Goal: Task Accomplishment & Management: Manage account settings

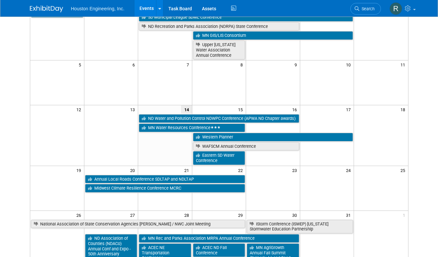
scroll to position [100, 0]
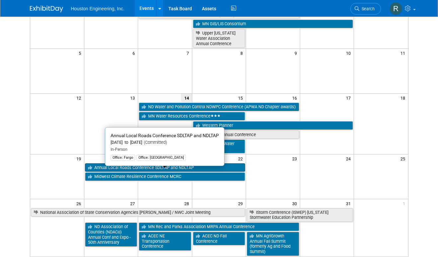
click at [213, 172] on link "Annual Local Roads Conference SDLTAP and NDLTAP" at bounding box center [165, 167] width 160 height 9
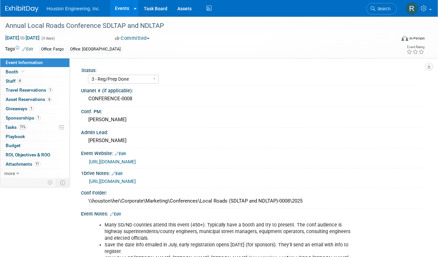
select select "3 - Reg/Prep Done"
select select "Yes"
select select "Multi-sector/Any/All"
click at [43, 82] on link "4 Staff 4" at bounding box center [34, 81] width 69 height 9
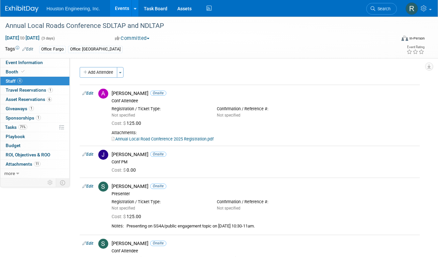
click at [280, 46] on div "Office: Fargo Office: Sioux Falls" at bounding box center [196, 49] width 314 height 7
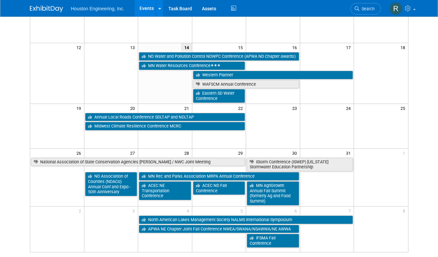
scroll to position [166, 0]
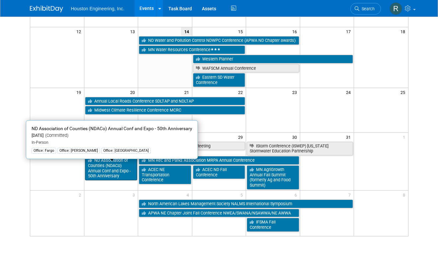
click at [109, 174] on link "ND Association of Counties (NDACo) Annual Conf and Expo - 50th Anniversary" at bounding box center [111, 168] width 52 height 24
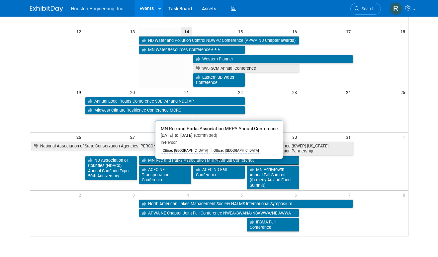
click at [175, 165] on link "MN Rec and Parks Association MRPA Annual Conference" at bounding box center [219, 160] width 160 height 9
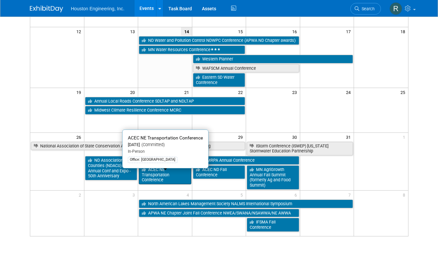
click at [169, 184] on link "ACEC NE Transportation Conference" at bounding box center [165, 174] width 52 height 19
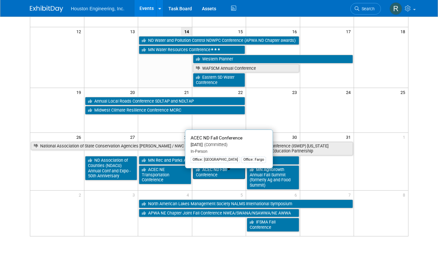
click at [232, 179] on link "ACEC ND Fall Conference" at bounding box center [219, 172] width 52 height 14
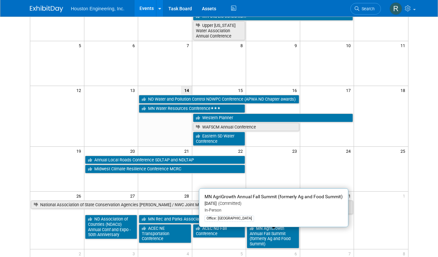
scroll to position [0, 0]
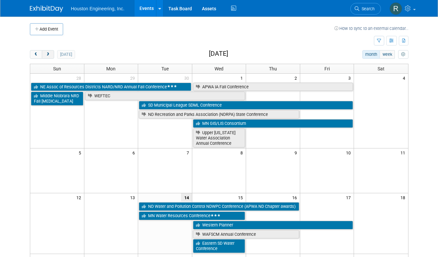
click at [52, 56] on button "next" at bounding box center [48, 54] width 12 height 9
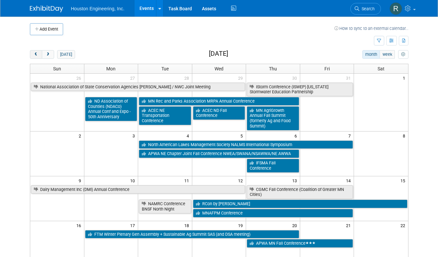
click at [36, 53] on span "prev" at bounding box center [36, 54] width 5 height 4
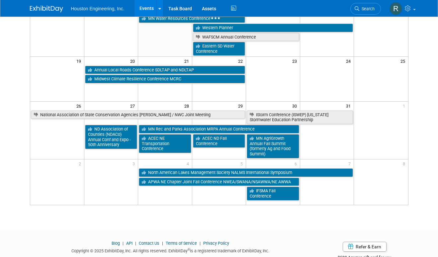
scroll to position [189, 0]
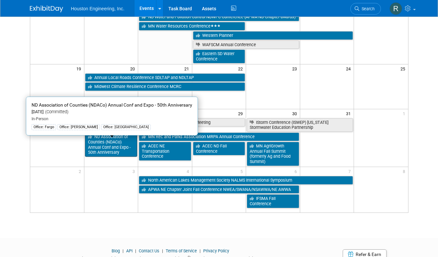
click at [100, 156] on link "ND Association of Counties (NDACo) Annual Conf and Expo - 50th Anniversary" at bounding box center [111, 144] width 52 height 24
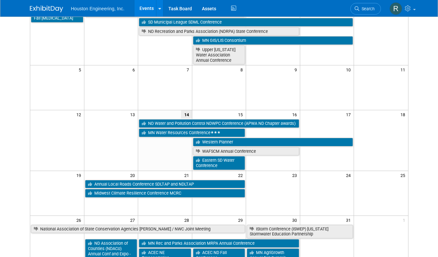
scroll to position [0, 0]
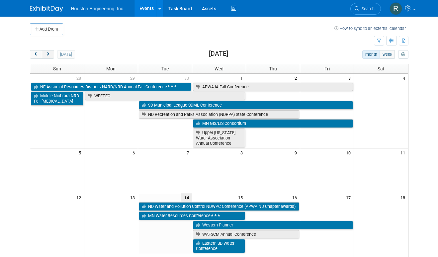
click at [51, 54] on button "next" at bounding box center [48, 54] width 12 height 9
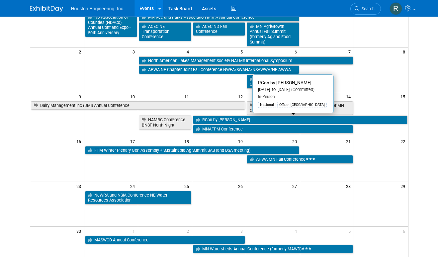
scroll to position [100, 0]
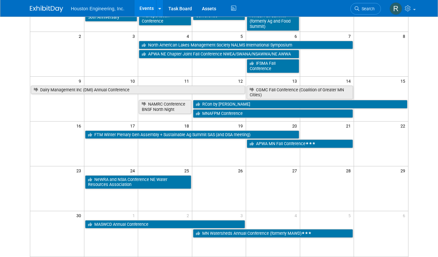
click at [435, 82] on body "Houston Engineering, Inc. Events Add Event Bulk Upload Events Shareable Event B…" at bounding box center [219, 28] width 438 height 257
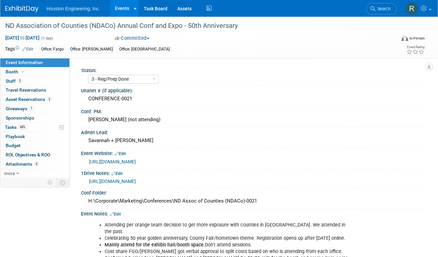
select select "3 - Reg/Prep Done"
select select "No"
select select "Transportation"
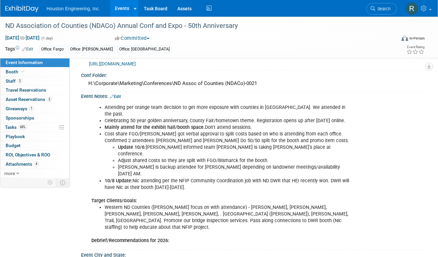
scroll to position [133, 0]
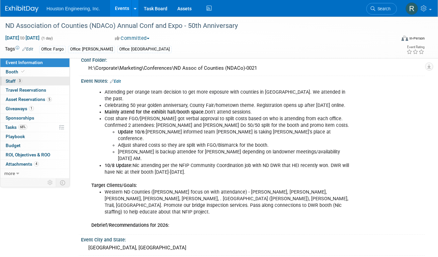
click at [22, 80] on span "3" at bounding box center [19, 80] width 5 height 5
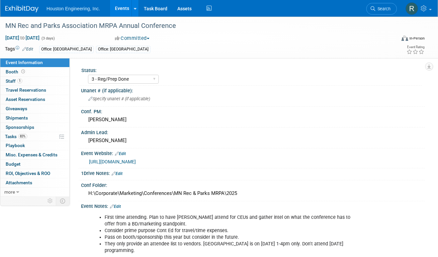
select select "3 - Reg/Prep Done"
select select "No"
select select "Mun. Infrastructure"
click at [31, 82] on link "1 Staff 1" at bounding box center [34, 81] width 69 height 9
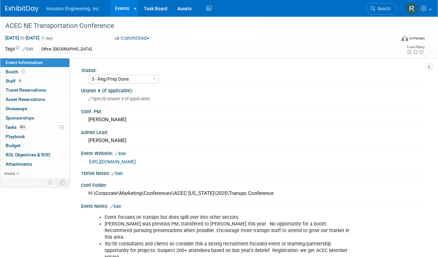
select select "3 - Reg/Prep Done"
select select "No"
select select "Multi-sector/Any/All"
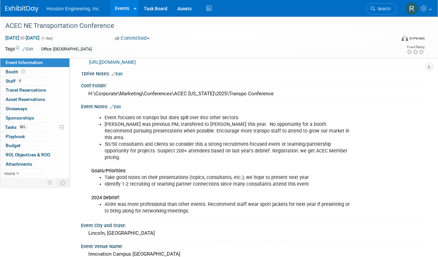
scroll to position [133, 0]
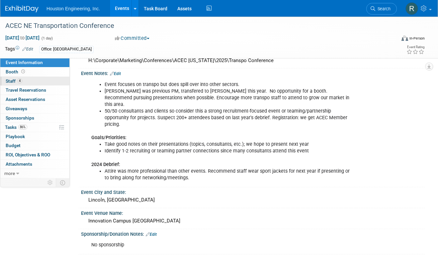
click at [42, 83] on link "4 Staff 4" at bounding box center [34, 81] width 69 height 9
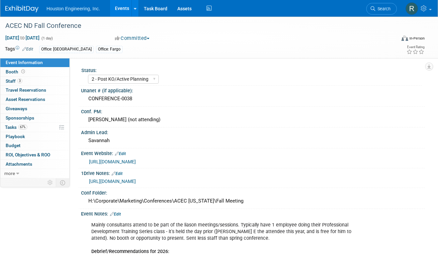
select select "2 - Post KO/Active Planning"
select select "No"
select select "Community/Prof Orgs"
click at [19, 82] on span "3" at bounding box center [19, 80] width 5 height 5
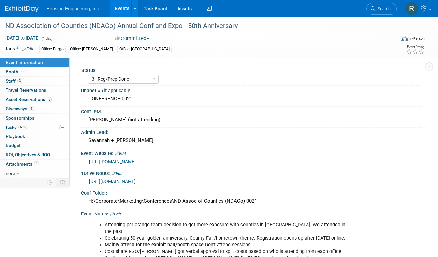
select select "3 - Reg/Prep Done"
select select "No"
select select "Transportation"
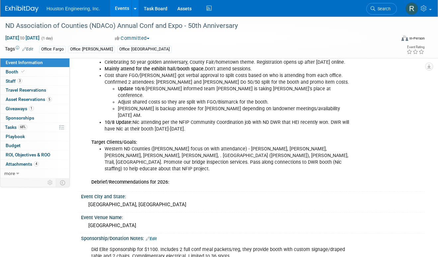
scroll to position [199, 0]
